Goal: Task Accomplishment & Management: Use online tool/utility

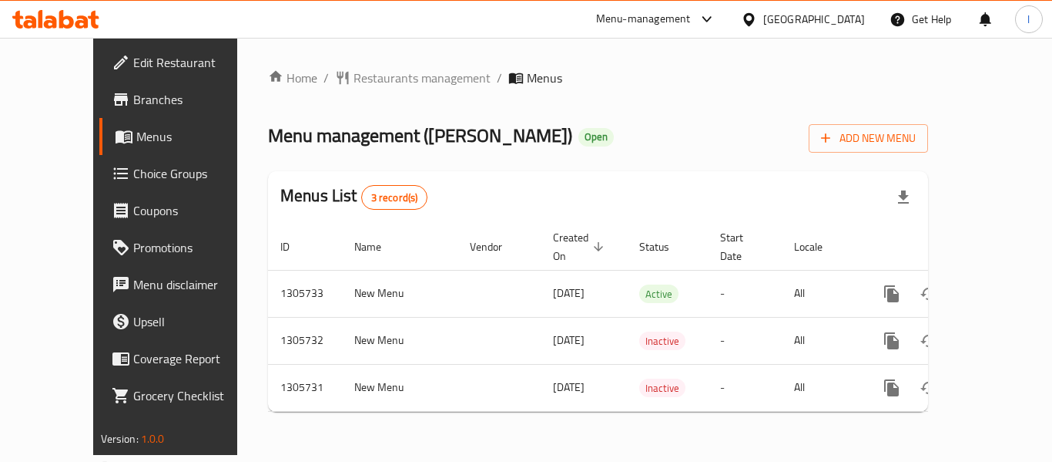
click at [133, 172] on span "Choice Groups" at bounding box center [194, 173] width 123 height 18
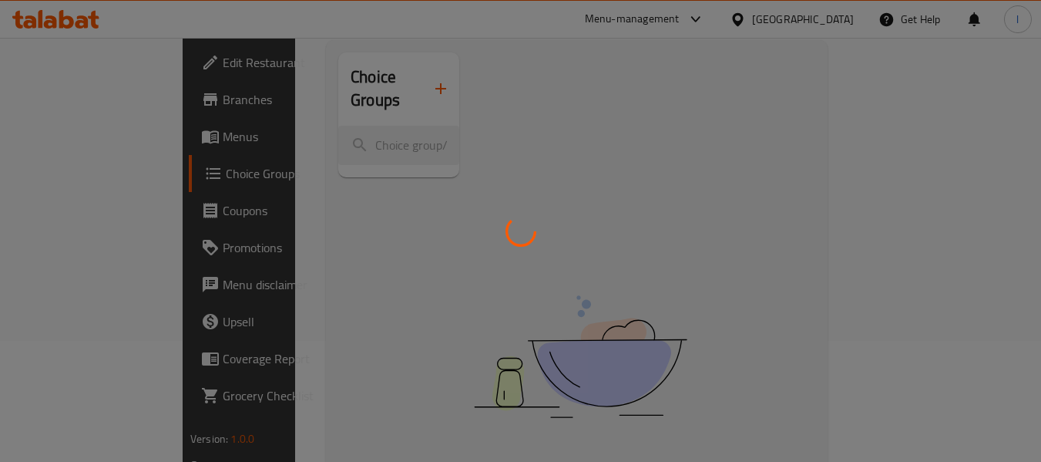
scroll to position [217, 0]
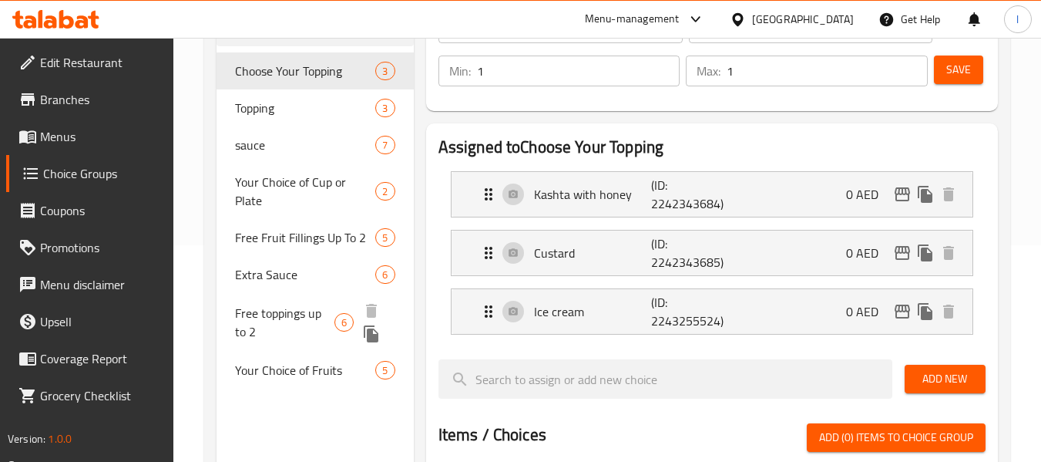
click at [275, 304] on span "Free toppings up to 2" at bounding box center [284, 322] width 99 height 37
type input "Free toppings up to 2"
type input "إضافات مجانية حتى 2"
type input "2"
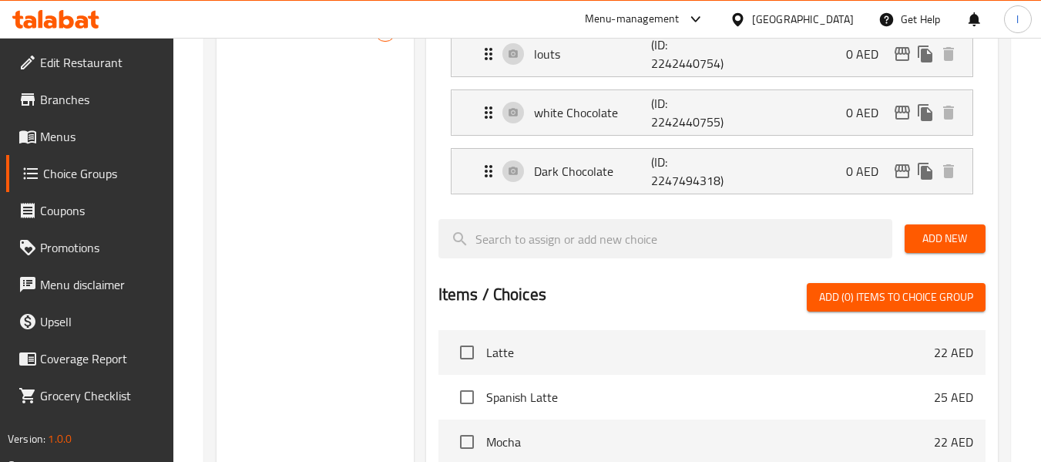
scroll to position [301, 0]
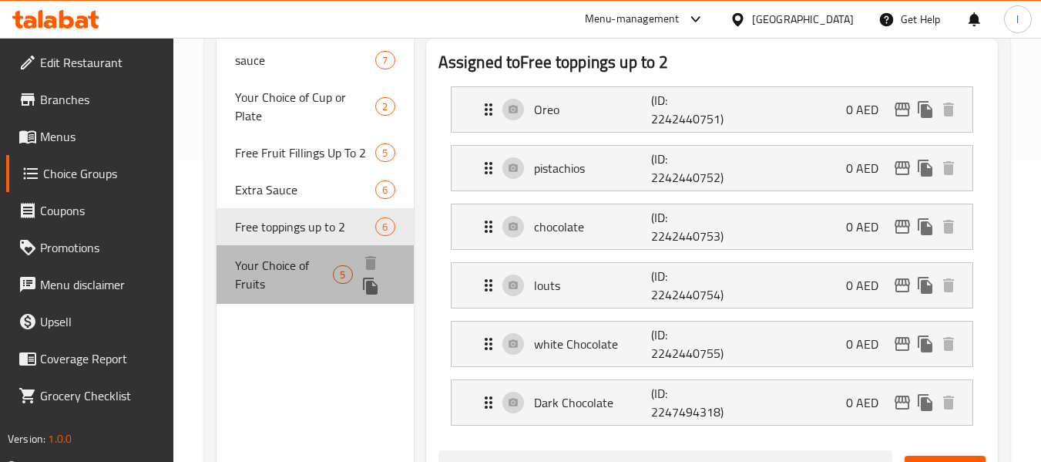
click at [275, 256] on span "Your Choice of Fruits" at bounding box center [284, 274] width 98 height 37
type input "Your Choice of Fruits"
type input "اختيارك من فواكه"
type input "0"
type input "5"
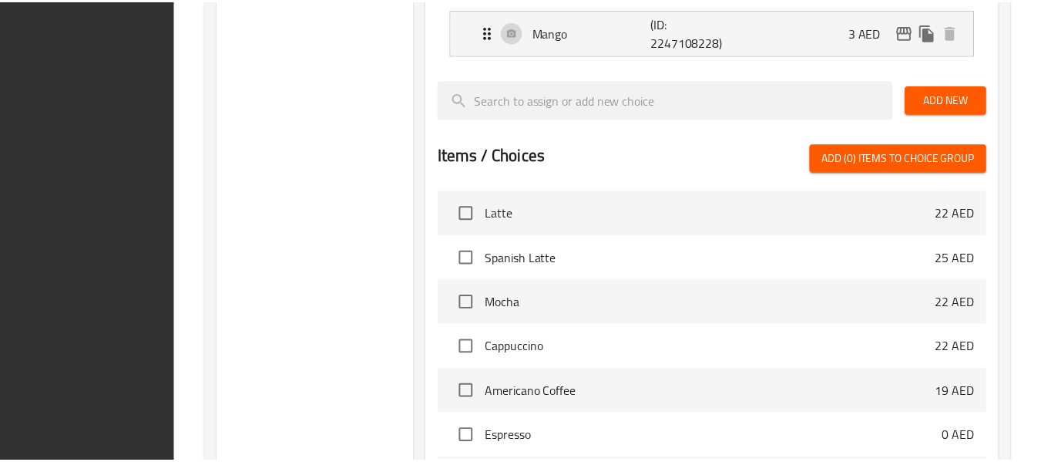
scroll to position [782, 0]
